Goal: Obtain resource: Download file/media

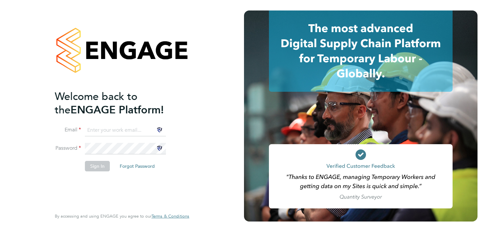
click at [124, 131] on input at bounding box center [125, 131] width 81 height 12
type input "ddarbeau@tso-uk.co.uk"
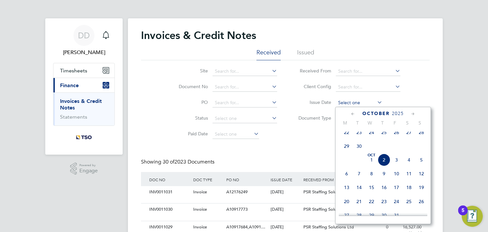
click at [362, 104] on input at bounding box center [359, 102] width 47 height 9
click at [382, 165] on span "2" at bounding box center [384, 160] width 12 height 12
type input "02 Oct 2025"
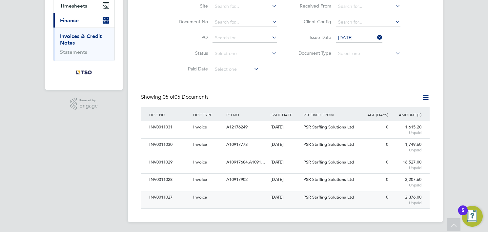
click at [263, 206] on div "INV0011027 Invoice 02 Oct 2025 TSO SAS UK Branch PSR Staffing Solutions Ltd 0 2…" at bounding box center [285, 199] width 289 height 17
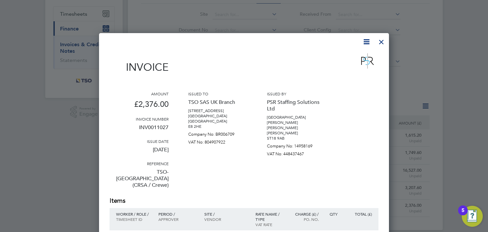
click at [367, 42] on icon at bounding box center [367, 42] width 8 height 8
click at [348, 56] on li "Download Invoice" at bounding box center [346, 57] width 45 height 9
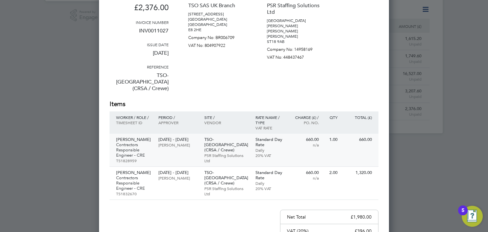
click at [135, 137] on p "Mark Mellis" at bounding box center [134, 139] width 36 height 5
click at [129, 170] on p "Mark Mellis" at bounding box center [134, 172] width 36 height 5
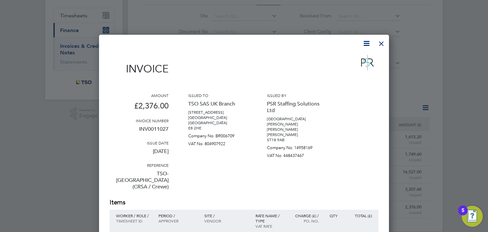
scroll to position [55, 0]
click at [382, 43] on div at bounding box center [382, 42] width 12 height 12
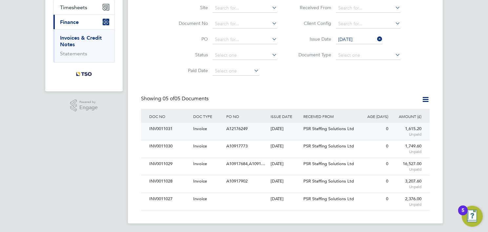
scroll to position [65, 0]
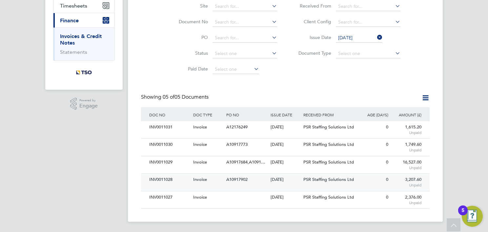
click at [305, 189] on div "INV0011028 Invoice A10917902 02 Oct 2025 TSO SAS UK Branch PSR Staffing Solutio…" at bounding box center [285, 182] width 289 height 17
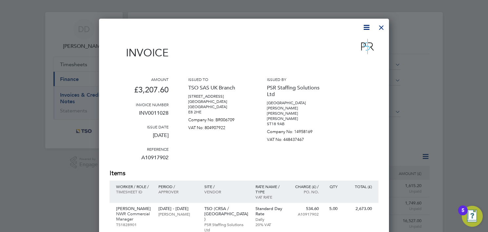
scroll to position [6, 0]
click at [366, 27] on icon at bounding box center [367, 28] width 8 height 8
click at [354, 42] on li "Download Invoice" at bounding box center [346, 43] width 45 height 9
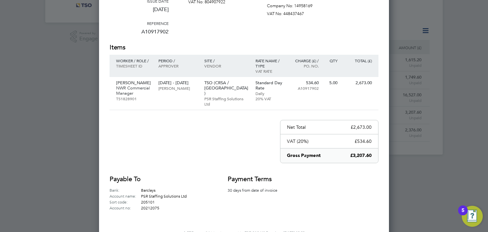
scroll to position [133, 0]
click at [127, 81] on p "Jack Milne" at bounding box center [134, 82] width 36 height 5
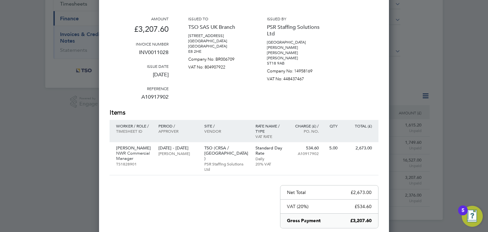
scroll to position [0, 0]
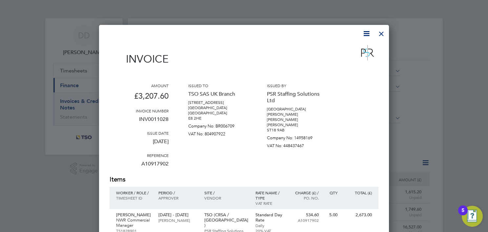
click at [386, 34] on div at bounding box center [382, 32] width 12 height 12
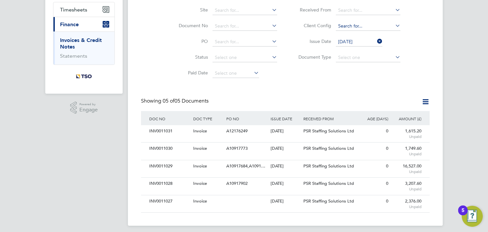
scroll to position [65, 0]
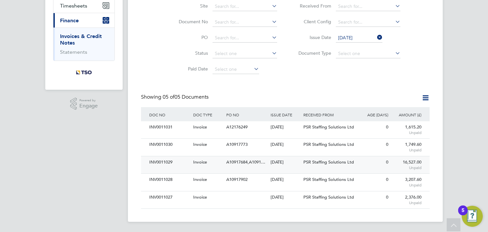
click at [294, 168] on div "02 Oct 2025" at bounding box center [285, 163] width 33 height 12
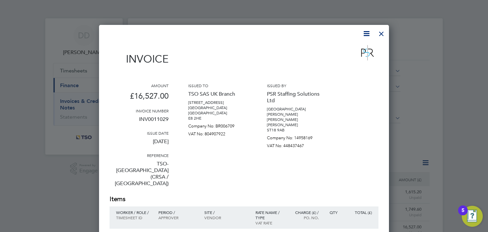
click at [368, 34] on icon at bounding box center [367, 34] width 8 height 8
click at [354, 50] on li "Download Invoice" at bounding box center [346, 49] width 45 height 9
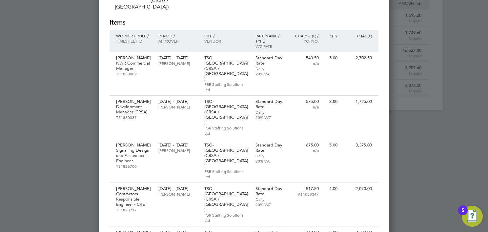
scroll to position [177, 0]
click at [135, 55] on p "Rajesh Panjabi" at bounding box center [134, 57] width 36 height 5
click at [137, 99] on p "Wilhelmus Slaats" at bounding box center [134, 101] width 36 height 5
click at [128, 142] on p "Malcolm Devereux" at bounding box center [134, 144] width 36 height 5
click at [140, 186] on p "Robert Broadhurst" at bounding box center [134, 188] width 36 height 5
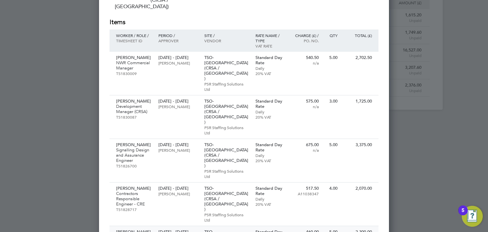
click at [129, 230] on p "Paul White" at bounding box center [134, 232] width 36 height 5
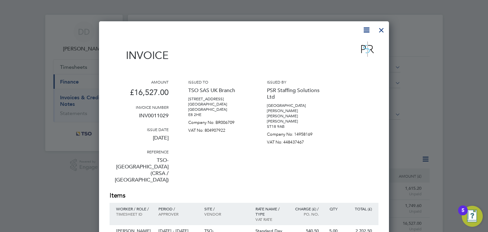
scroll to position [0, 0]
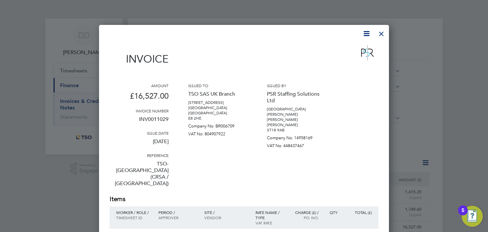
click at [382, 33] on div at bounding box center [382, 32] width 12 height 12
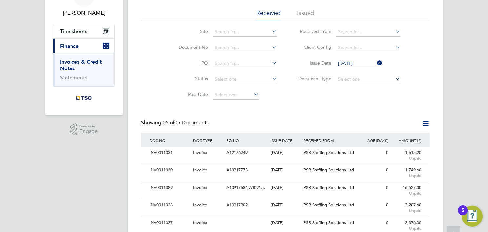
scroll to position [42, 0]
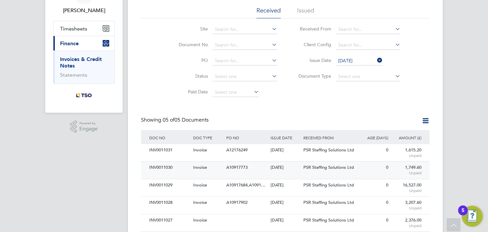
click at [178, 170] on div "INV0011030" at bounding box center [170, 168] width 44 height 12
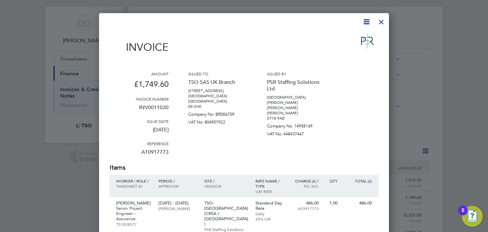
scroll to position [12, 0]
click at [306, 83] on p "PSR Staffing Solutions Ltd" at bounding box center [296, 85] width 59 height 18
click at [365, 21] on icon at bounding box center [367, 22] width 8 height 8
click at [356, 35] on li "Download Invoice" at bounding box center [346, 37] width 45 height 9
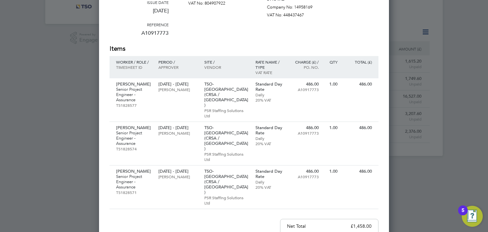
scroll to position [135, 0]
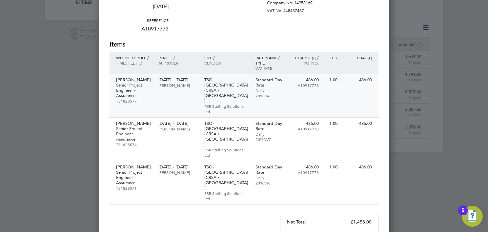
click at [134, 77] on p "Simon Stanford-Davis" at bounding box center [134, 79] width 36 height 5
click at [140, 121] on p "Simon Stanford-Davis" at bounding box center [134, 123] width 36 height 5
click at [140, 165] on p "Simon Stanford-Davis" at bounding box center [134, 167] width 36 height 5
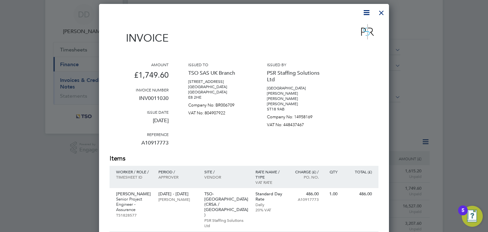
scroll to position [0, 0]
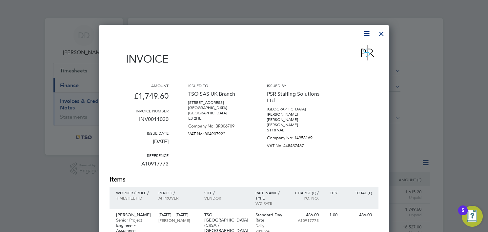
click at [380, 36] on div at bounding box center [382, 32] width 12 height 12
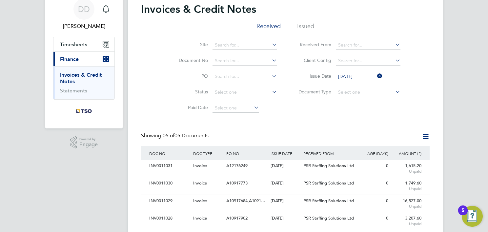
scroll to position [30, 0]
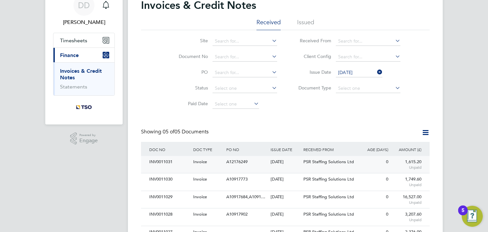
click at [304, 160] on span "PSR Staffing Solutions Ltd" at bounding box center [329, 162] width 51 height 6
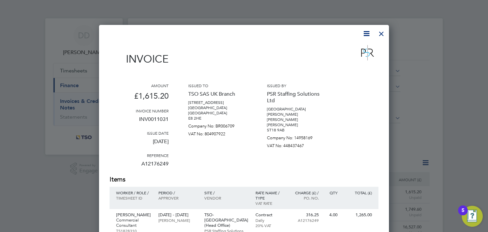
click at [365, 34] on icon at bounding box center [367, 34] width 8 height 8
click at [357, 47] on li "Download Invoice" at bounding box center [346, 49] width 45 height 9
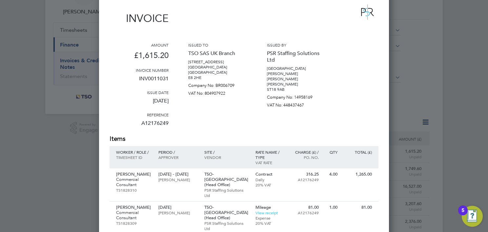
scroll to position [45, 0]
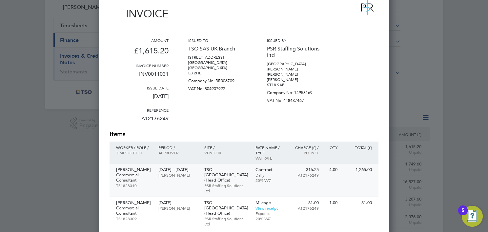
click at [131, 167] on p "Taylor Fisher" at bounding box center [134, 169] width 36 height 5
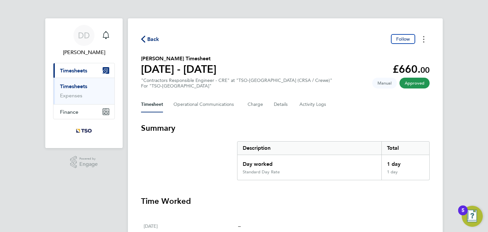
click at [425, 42] on button "Timesheets Menu" at bounding box center [424, 39] width 12 height 10
click at [407, 57] on link "Download timesheet" at bounding box center [390, 53] width 79 height 13
click at [425, 41] on button "Timesheets Menu" at bounding box center [424, 39] width 12 height 10
click at [416, 54] on link "Download timesheet" at bounding box center [390, 53] width 79 height 13
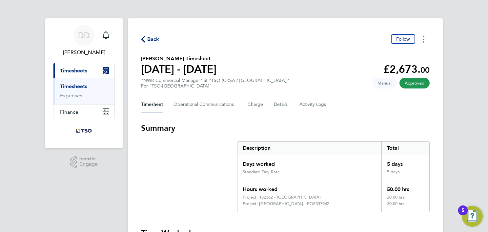
click at [423, 42] on icon "Timesheets Menu" at bounding box center [423, 39] width 1 height 7
click at [416, 59] on link "Download timesheet" at bounding box center [390, 53] width 79 height 13
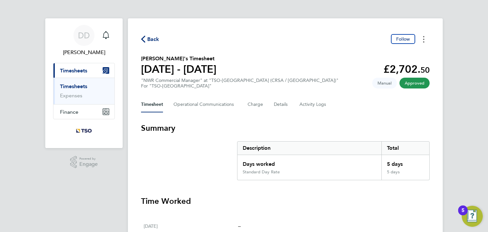
click at [424, 43] on icon "Timesheets Menu" at bounding box center [423, 39] width 1 height 7
click at [420, 55] on link "Download timesheet" at bounding box center [390, 53] width 79 height 13
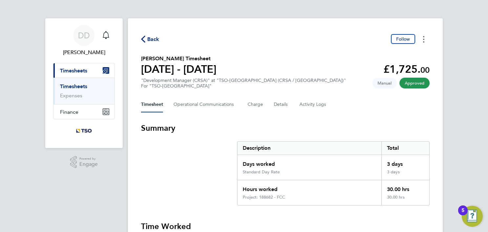
click at [425, 40] on button "Timesheets Menu" at bounding box center [424, 39] width 12 height 10
click at [414, 55] on link "Download timesheet" at bounding box center [390, 53] width 79 height 13
click at [425, 43] on button "Timesheets Menu" at bounding box center [424, 39] width 12 height 10
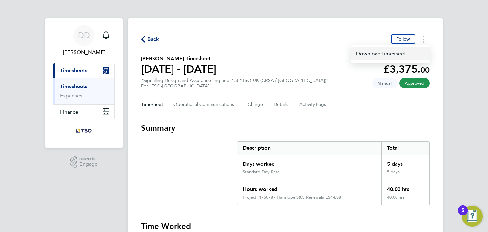
click at [415, 54] on link "Download timesheet" at bounding box center [390, 53] width 79 height 13
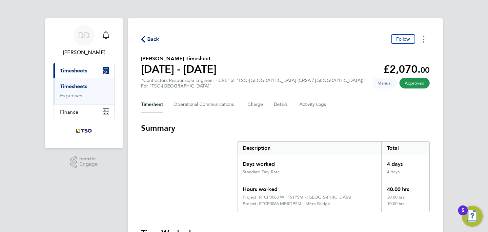
click at [425, 41] on button "Timesheets Menu" at bounding box center [424, 39] width 12 height 10
click at [417, 57] on link "Download timesheet" at bounding box center [390, 53] width 79 height 13
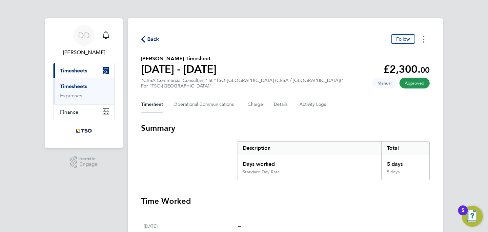
click at [425, 42] on button "Timesheets Menu" at bounding box center [424, 39] width 12 height 10
click at [411, 58] on link "Download timesheet" at bounding box center [390, 53] width 79 height 13
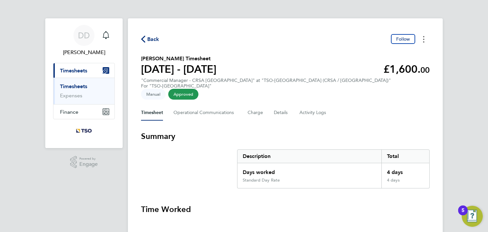
click at [424, 42] on circle "Timesheets Menu" at bounding box center [423, 41] width 1 height 1
click at [414, 54] on link "Download timesheet" at bounding box center [390, 53] width 79 height 13
click at [424, 41] on icon "Timesheets Menu" at bounding box center [423, 39] width 1 height 7
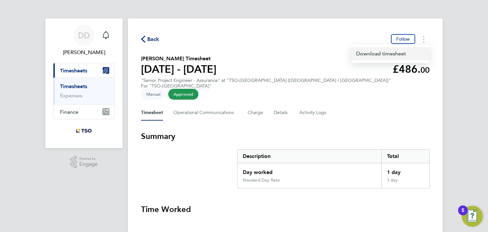
click at [416, 55] on link "Download timesheet" at bounding box center [390, 53] width 79 height 13
click at [423, 39] on button "Timesheets Menu" at bounding box center [424, 39] width 12 height 10
click at [420, 54] on link "Download timesheet" at bounding box center [390, 53] width 79 height 13
click at [425, 42] on button "Timesheets Menu" at bounding box center [424, 39] width 12 height 10
click at [413, 54] on link "Download timesheet" at bounding box center [390, 53] width 79 height 13
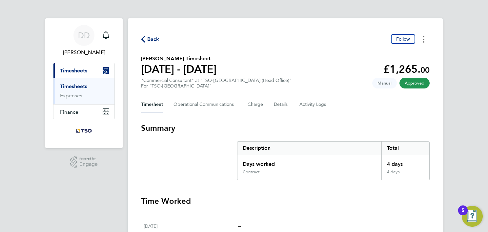
click at [424, 39] on icon "Timesheets Menu" at bounding box center [423, 39] width 1 height 7
click at [418, 59] on link "Download timesheet" at bounding box center [390, 53] width 79 height 13
